Goal: Find specific page/section: Find specific page/section

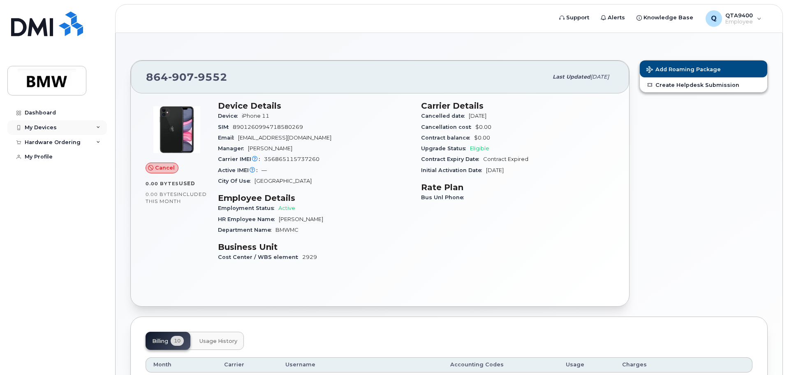
click at [53, 132] on div "My Devices" at bounding box center [57, 127] width 100 height 15
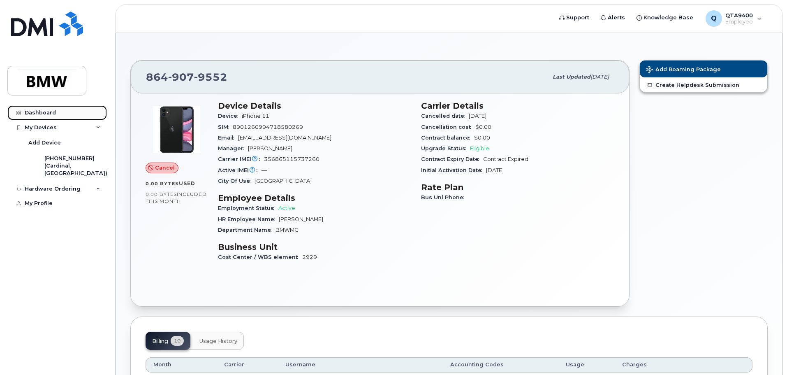
click at [49, 114] on div "Dashboard" at bounding box center [40, 112] width 31 height 7
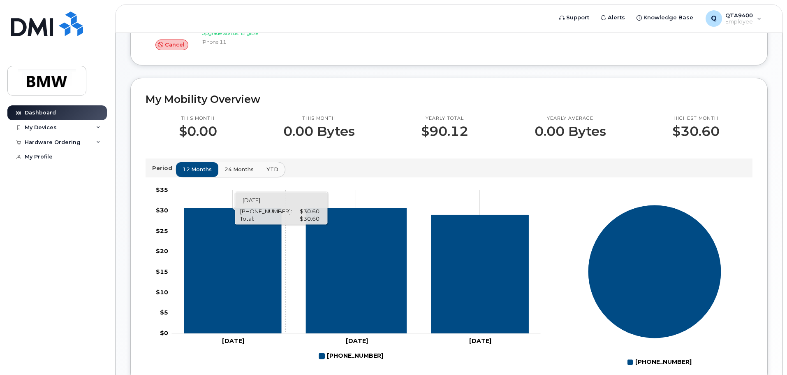
scroll to position [165, 0]
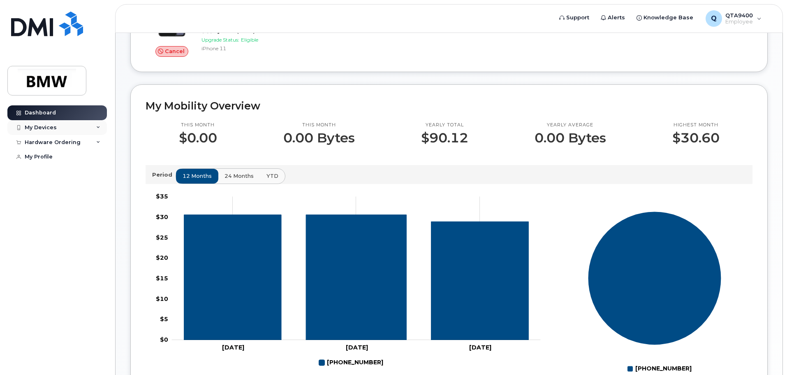
click at [39, 130] on div "My Devices" at bounding box center [41, 127] width 32 height 7
